Goal: Information Seeking & Learning: Learn about a topic

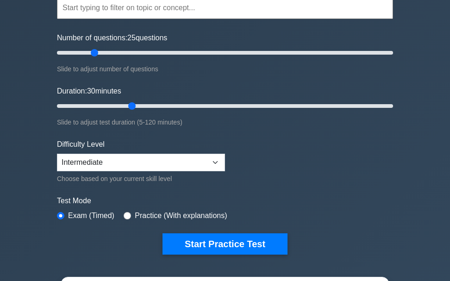
scroll to position [93, 0]
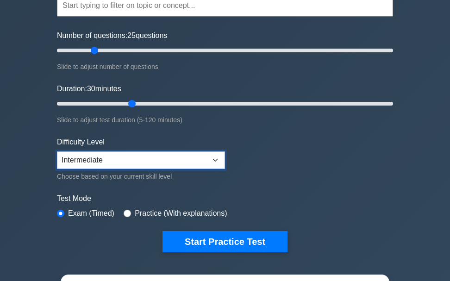
click at [212, 159] on select "Beginner Intermediate Expert" at bounding box center [141, 160] width 168 height 18
click at [214, 159] on select "Beginner Intermediate Expert" at bounding box center [141, 160] width 168 height 18
select select "beginner"
click at [57, 151] on select "Beginner Intermediate Expert" at bounding box center [141, 160] width 168 height 18
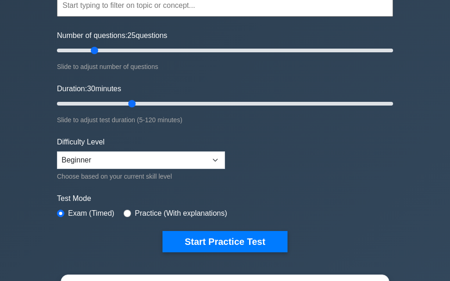
click at [246, 161] on form "Topics Scope Management Time Management Cost Management Quality Management Risk…" at bounding box center [225, 109] width 336 height 285
click at [125, 213] on input "radio" at bounding box center [127, 213] width 7 height 7
radio input "true"
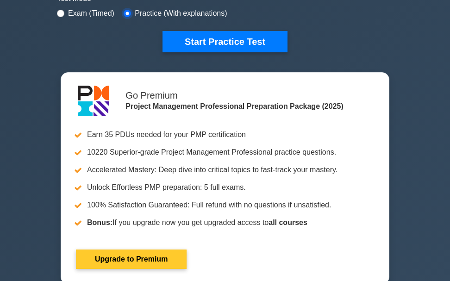
scroll to position [278, 0]
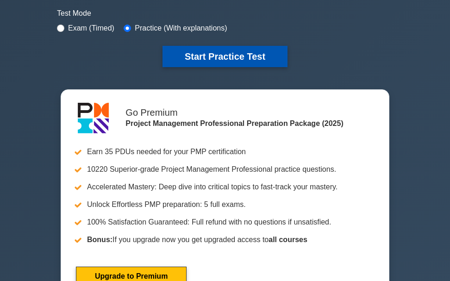
click at [212, 63] on button "Start Practice Test" at bounding box center [224, 56] width 125 height 21
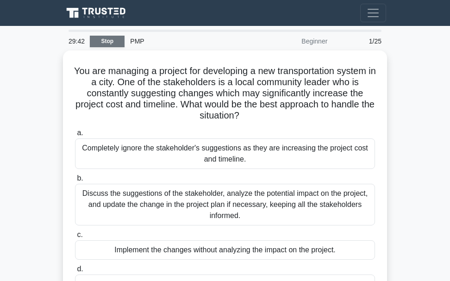
click at [105, 43] on link "Stop" at bounding box center [107, 42] width 35 height 12
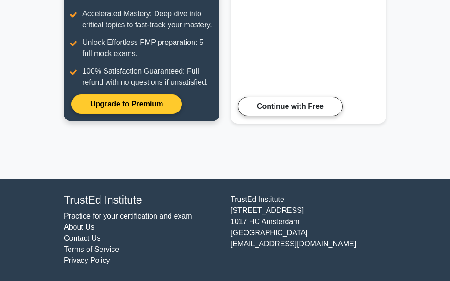
scroll to position [228, 0]
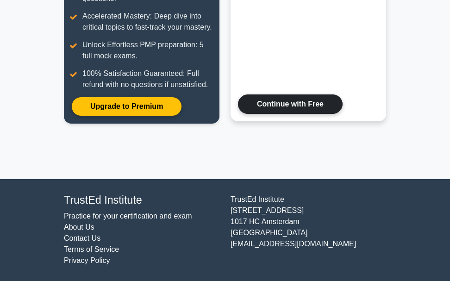
click at [258, 97] on link "Continue with Free" at bounding box center [290, 103] width 105 height 19
